Goal: Navigation & Orientation: Understand site structure

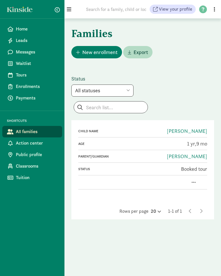
click at [20, 30] on span "Home" at bounding box center [37, 29] width 42 height 7
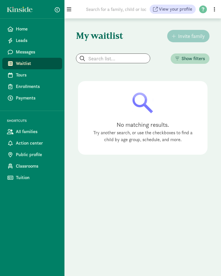
click at [30, 73] on span "Tours" at bounding box center [37, 75] width 42 height 7
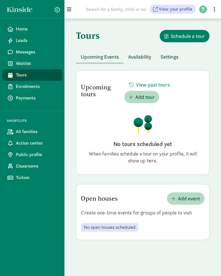
click at [37, 88] on span "Enrollments" at bounding box center [37, 86] width 42 height 7
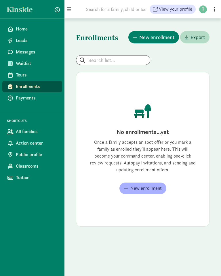
click at [33, 98] on span "Payments" at bounding box center [37, 98] width 42 height 7
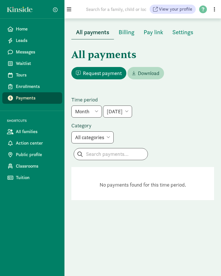
click at [36, 132] on span "All families" at bounding box center [37, 131] width 42 height 7
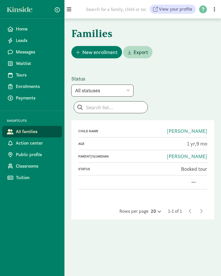
click at [41, 166] on span "Classrooms" at bounding box center [37, 166] width 42 height 7
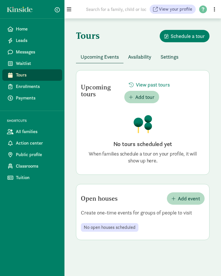
click at [23, 10] on link at bounding box center [21, 9] width 29 height 5
